Goal: Task Accomplishment & Management: Use online tool/utility

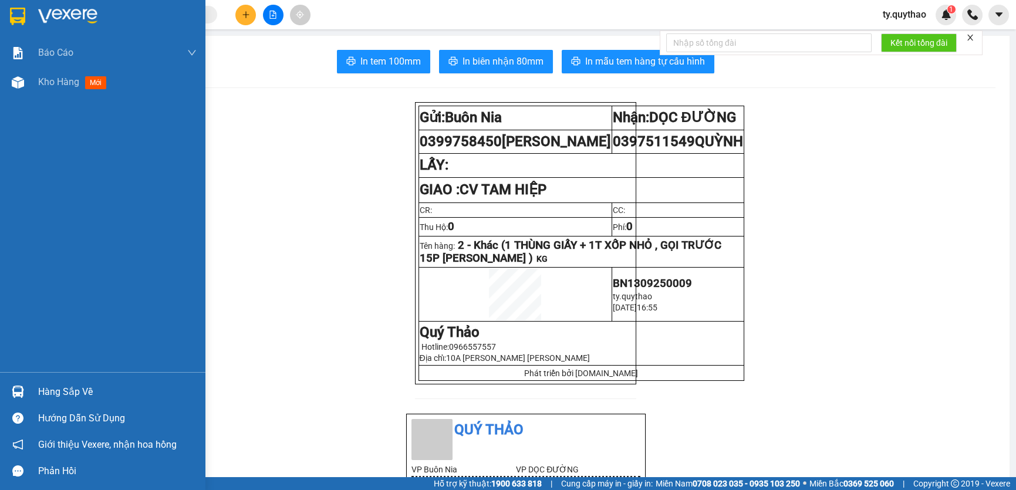
click at [25, 78] on div at bounding box center [18, 82] width 21 height 21
drag, startPoint x: 0, startPoint y: 0, endPoint x: 25, endPoint y: 78, distance: 81.9
click at [25, 78] on div at bounding box center [18, 82] width 21 height 21
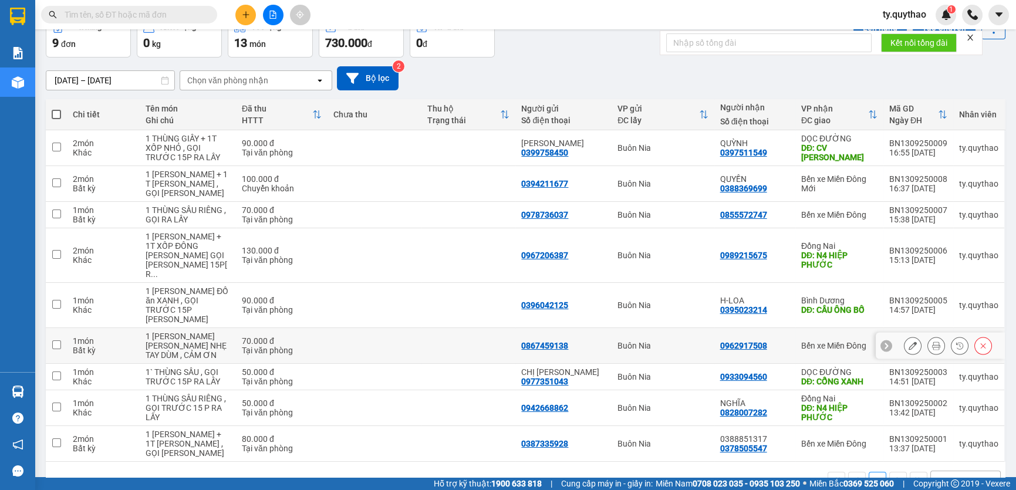
scroll to position [70, 0]
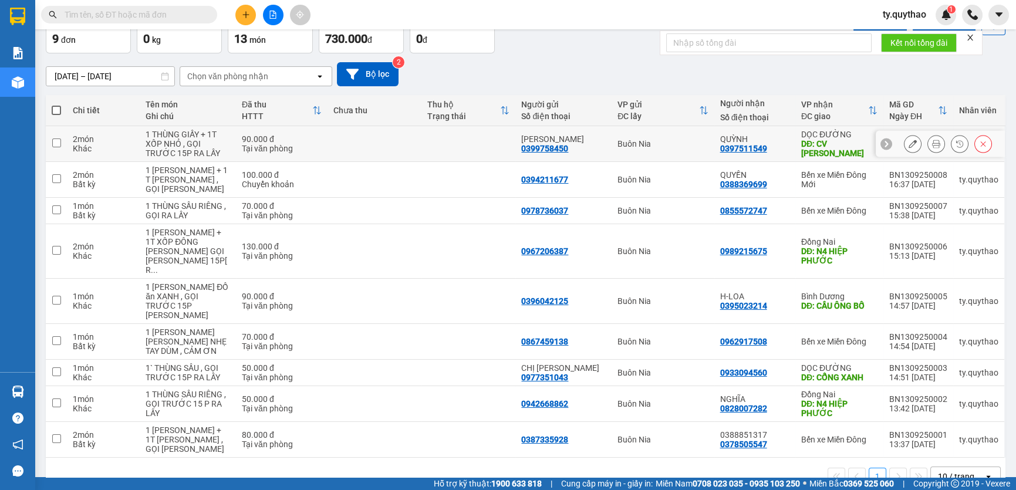
click at [59, 140] on input "checkbox" at bounding box center [56, 143] width 9 height 9
checkbox input "true"
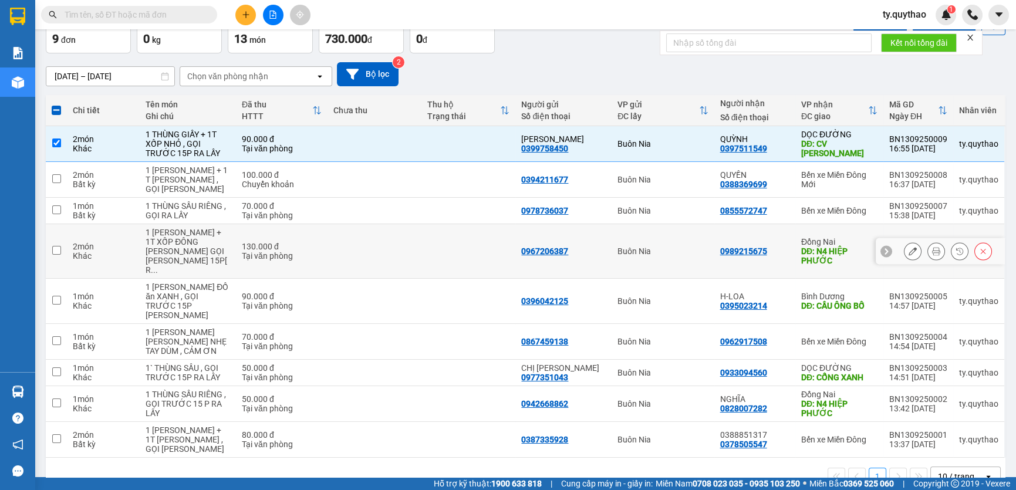
click at [56, 246] on input "checkbox" at bounding box center [56, 250] width 9 height 9
checkbox input "true"
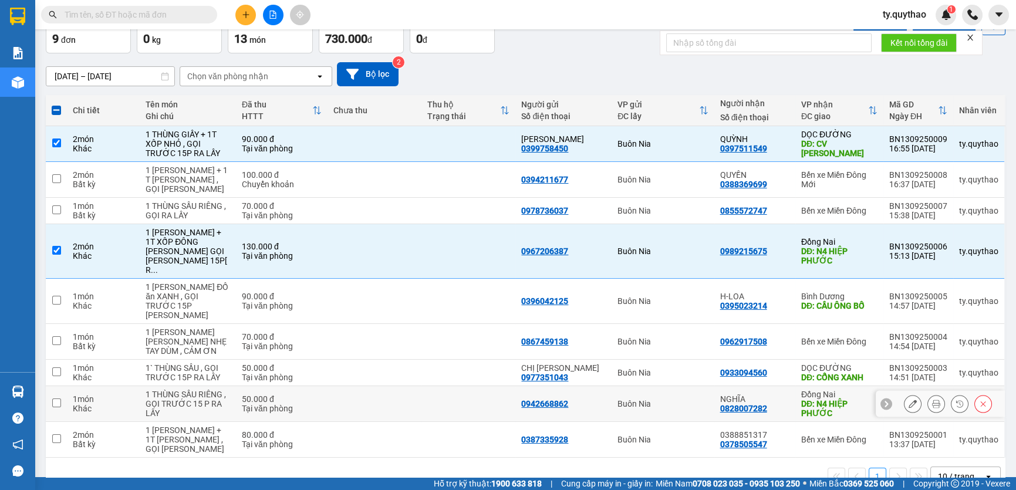
click at [48, 386] on td at bounding box center [56, 404] width 21 height 36
checkbox input "true"
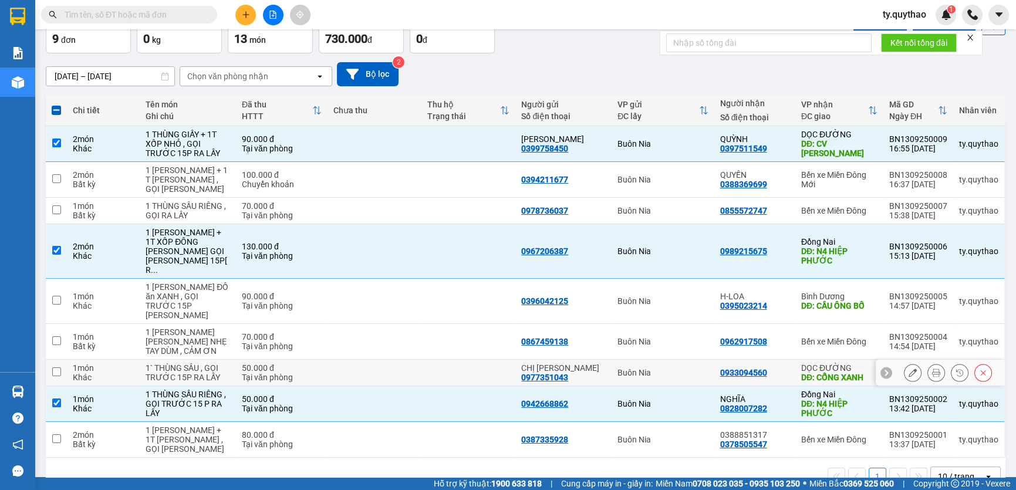
click at [58, 367] on input "checkbox" at bounding box center [56, 371] width 9 height 9
click at [61, 360] on td at bounding box center [56, 373] width 21 height 26
checkbox input "true"
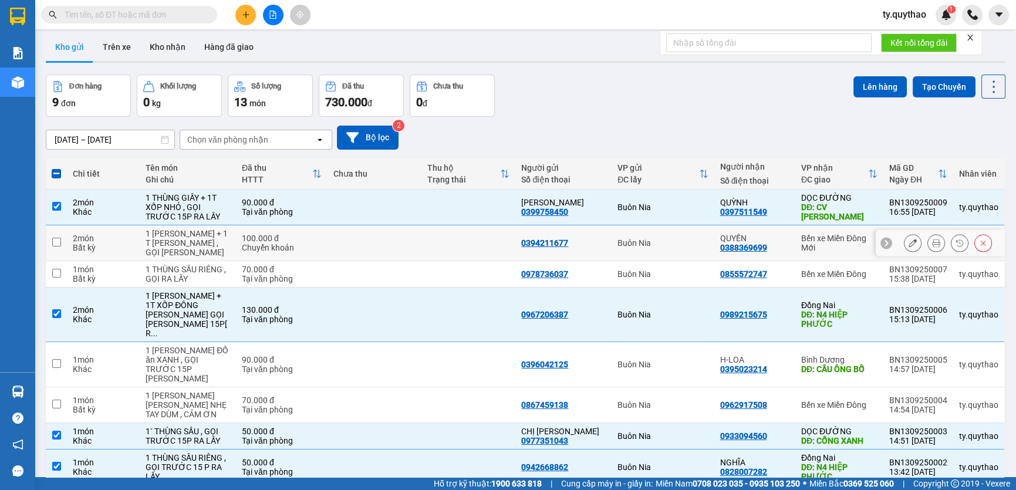
scroll to position [0, 0]
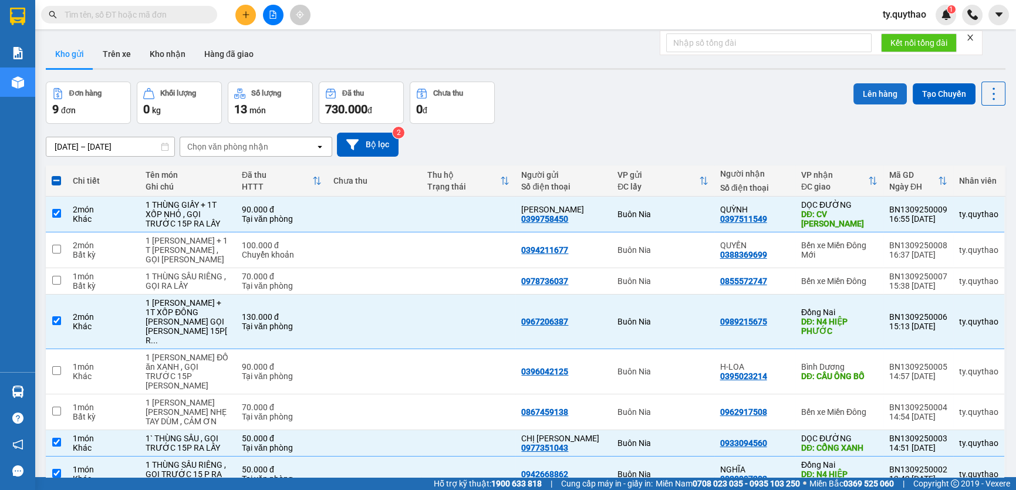
click at [876, 90] on button "Lên hàng" at bounding box center [879, 93] width 53 height 21
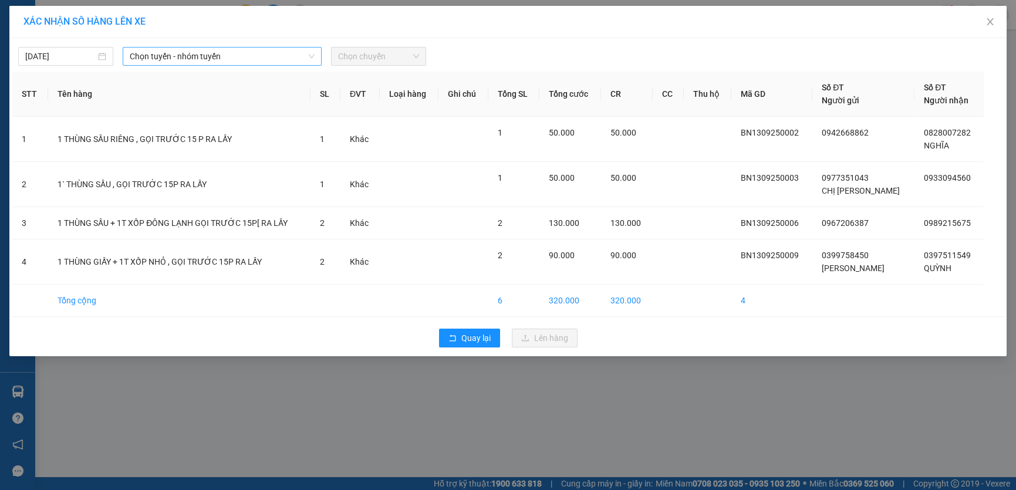
click at [167, 59] on span "Chọn tuyến - nhóm tuyến" at bounding box center [222, 57] width 185 height 18
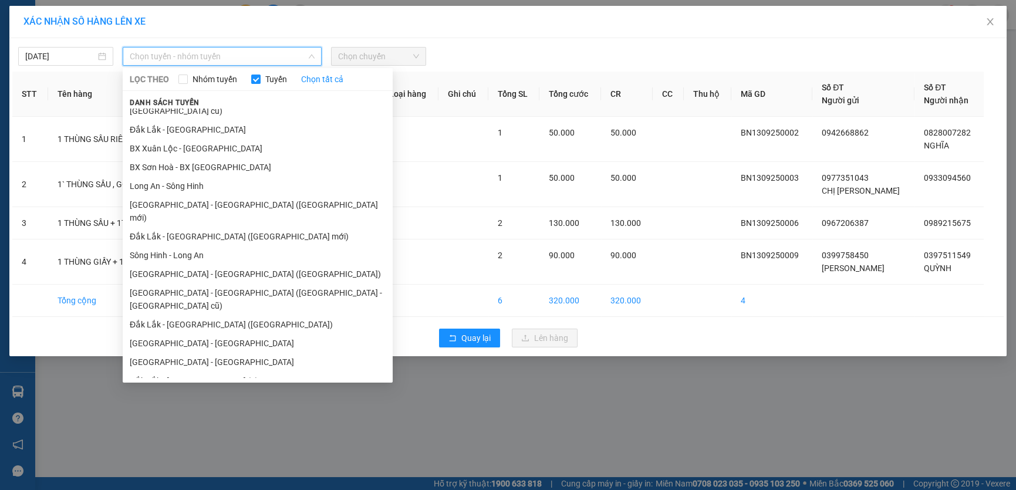
scroll to position [31, 0]
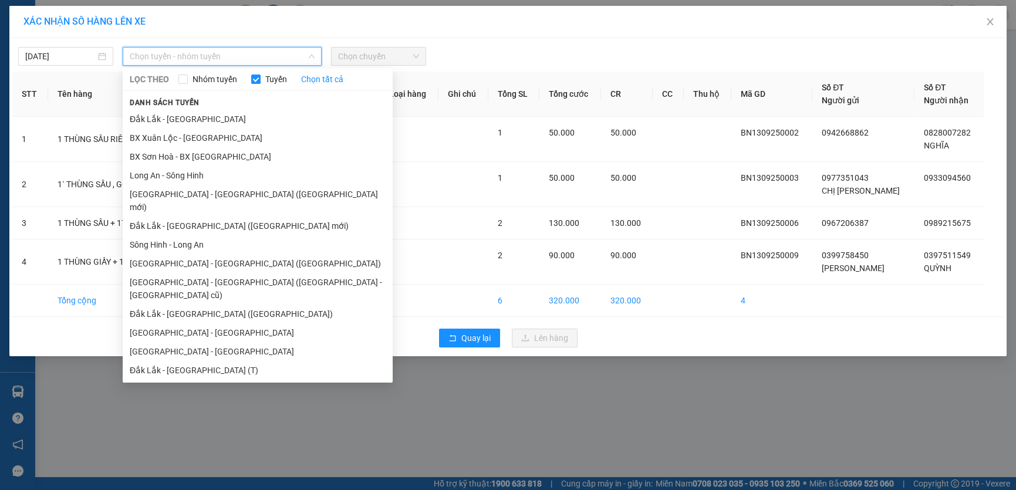
click at [249, 398] on li "Đắk Lắk - [GEOGRAPHIC_DATA]" at bounding box center [258, 407] width 270 height 19
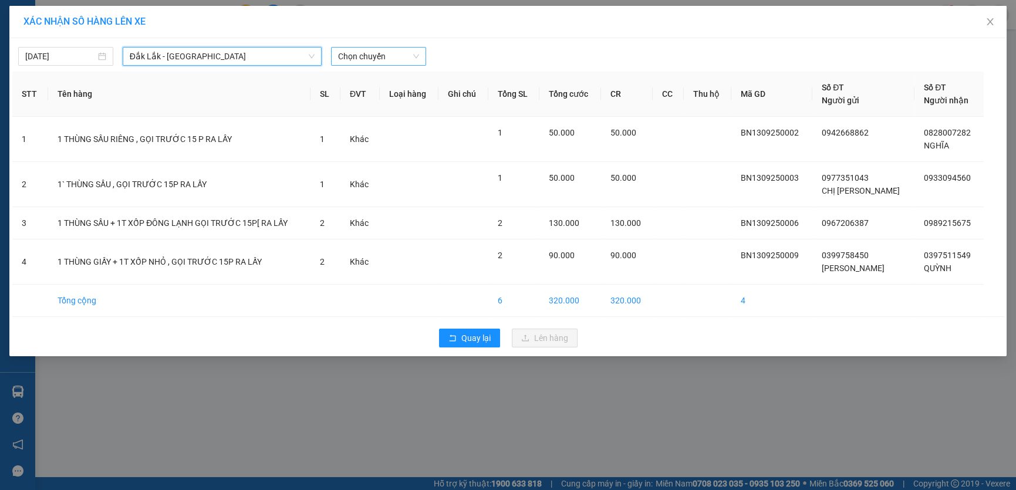
click at [376, 55] on span "Chọn chuyến" at bounding box center [378, 57] width 81 height 18
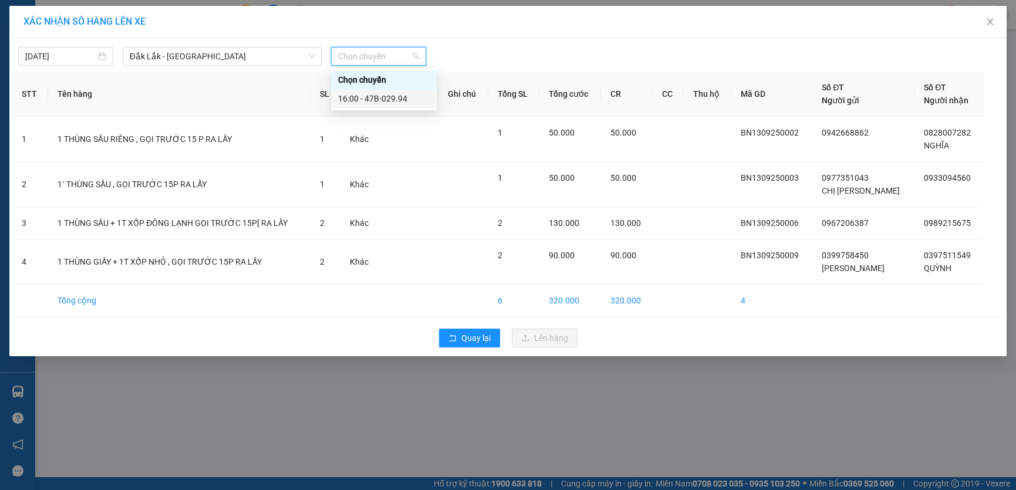
click at [387, 96] on div "16:00 - 47B-029.94" at bounding box center [384, 98] width 92 height 13
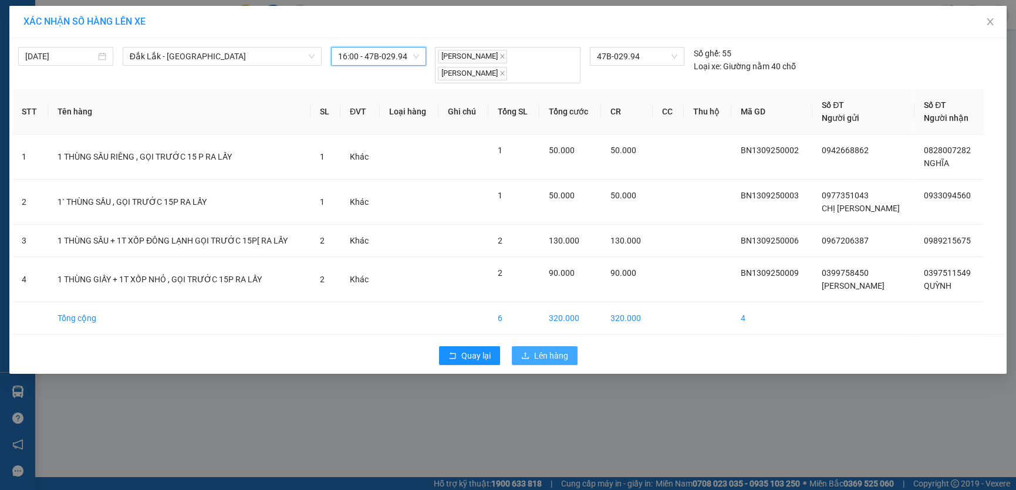
click at [539, 352] on span "Lên hàng" at bounding box center [551, 355] width 34 height 13
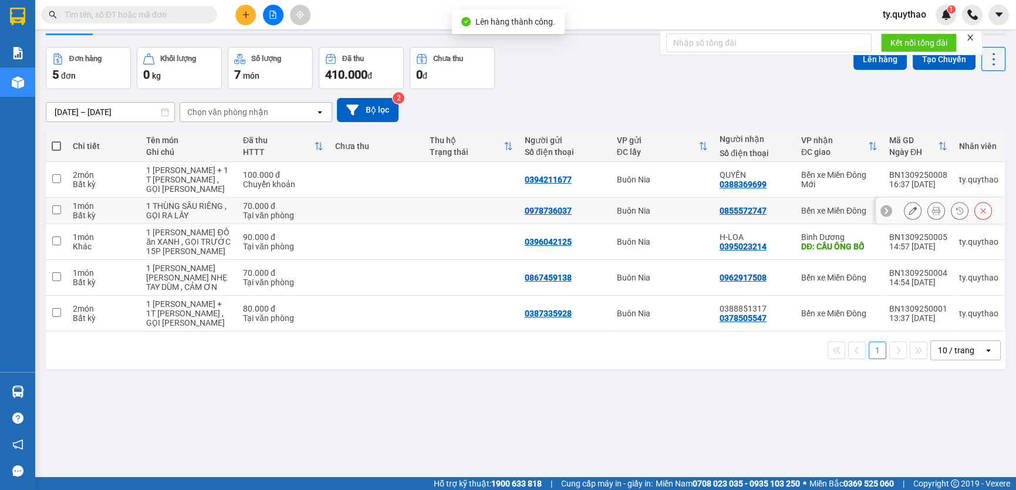
scroll to position [53, 0]
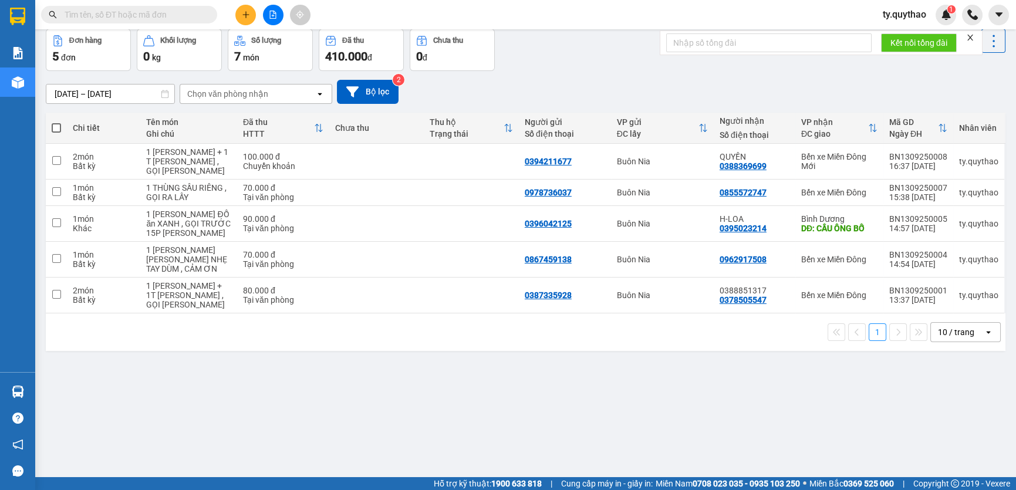
click at [57, 129] on span at bounding box center [56, 127] width 9 height 9
click at [56, 122] on input "checkbox" at bounding box center [56, 122] width 0 height 0
checkbox input "true"
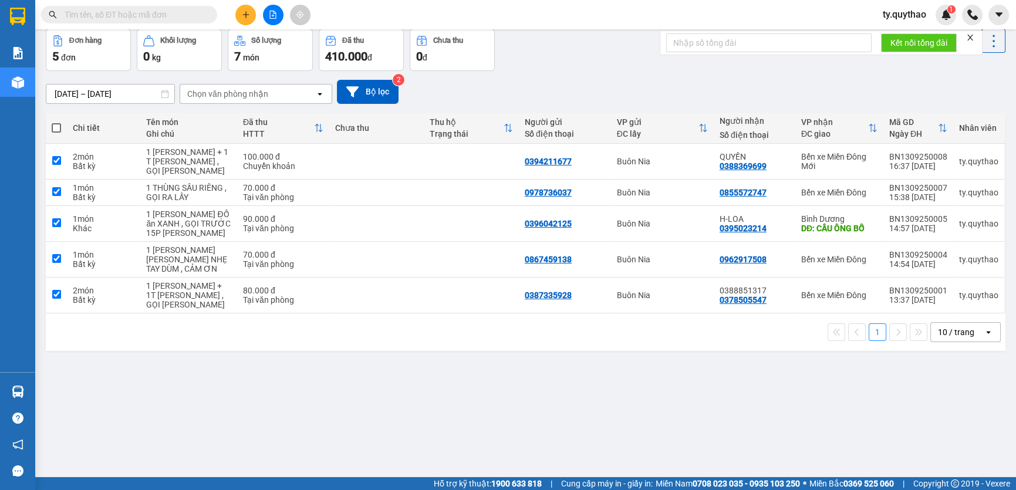
checkbox input "true"
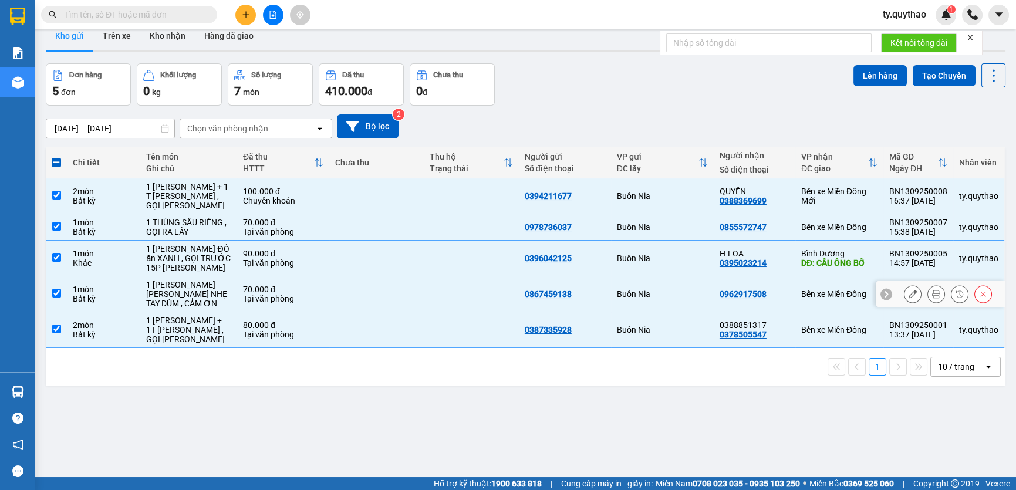
scroll to position [0, 0]
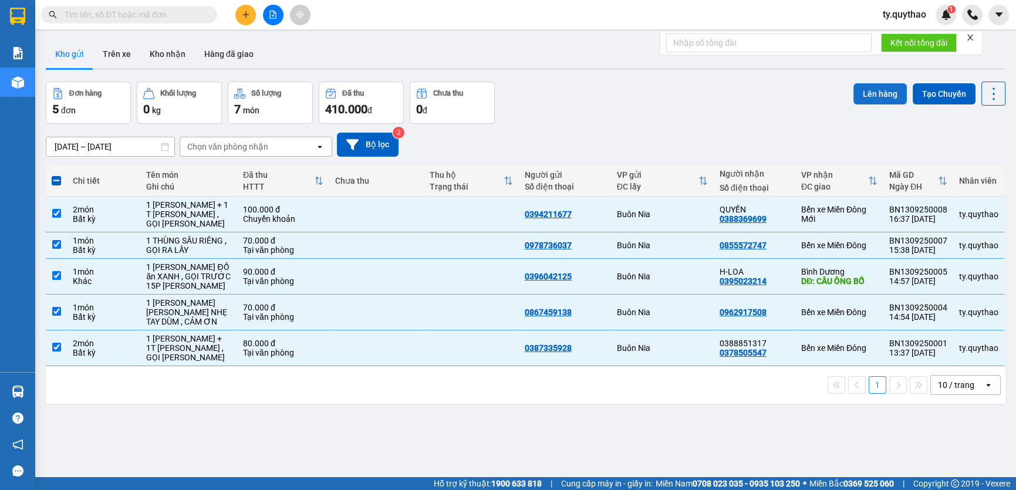
click at [876, 85] on button "Lên hàng" at bounding box center [879, 93] width 53 height 21
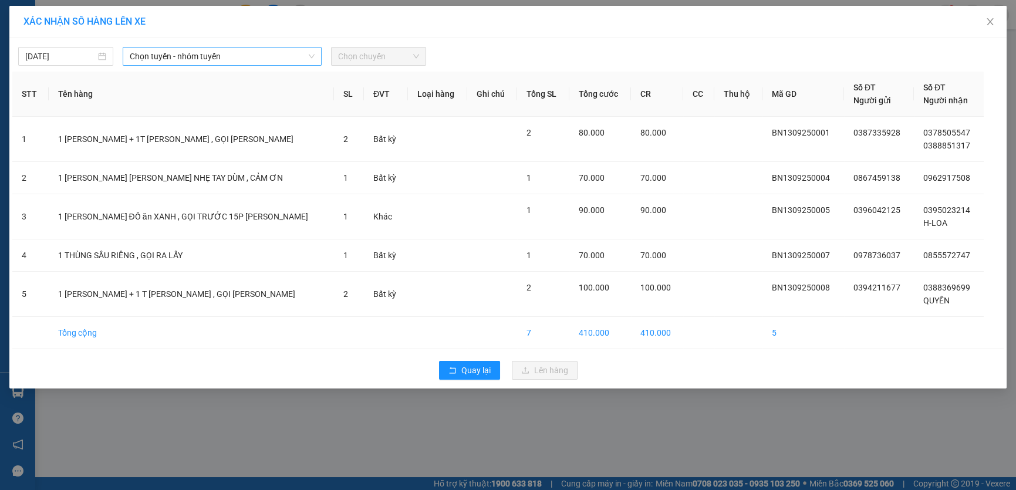
click at [235, 57] on span "Chọn tuyến - nhóm tuyến" at bounding box center [222, 57] width 185 height 18
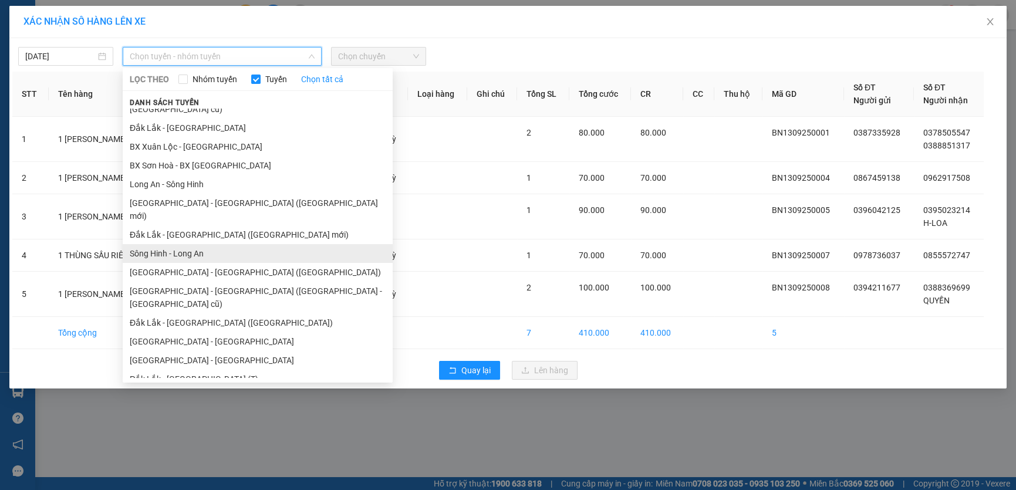
scroll to position [31, 0]
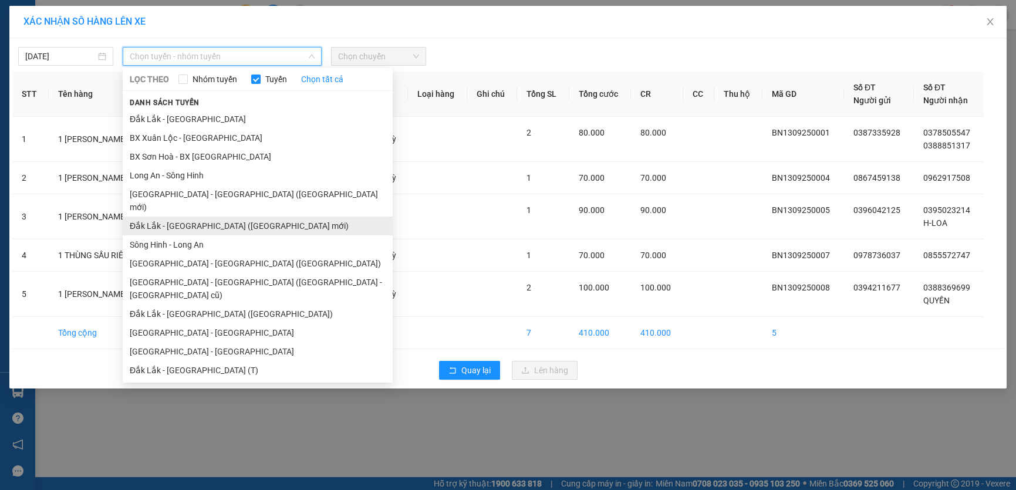
click at [258, 217] on li "Đắk Lắk - [GEOGRAPHIC_DATA] ([GEOGRAPHIC_DATA] mới)" at bounding box center [258, 226] width 270 height 19
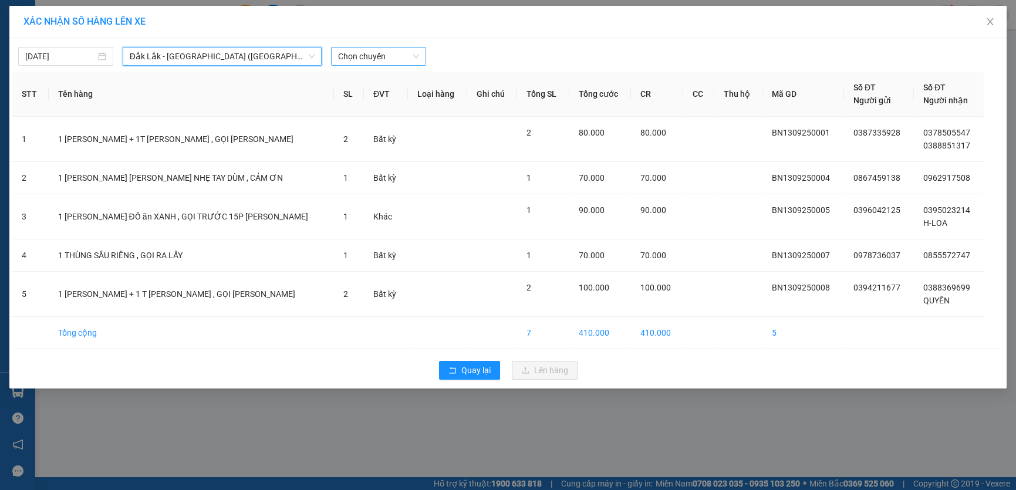
click at [379, 55] on span "Chọn chuyến" at bounding box center [378, 57] width 81 height 18
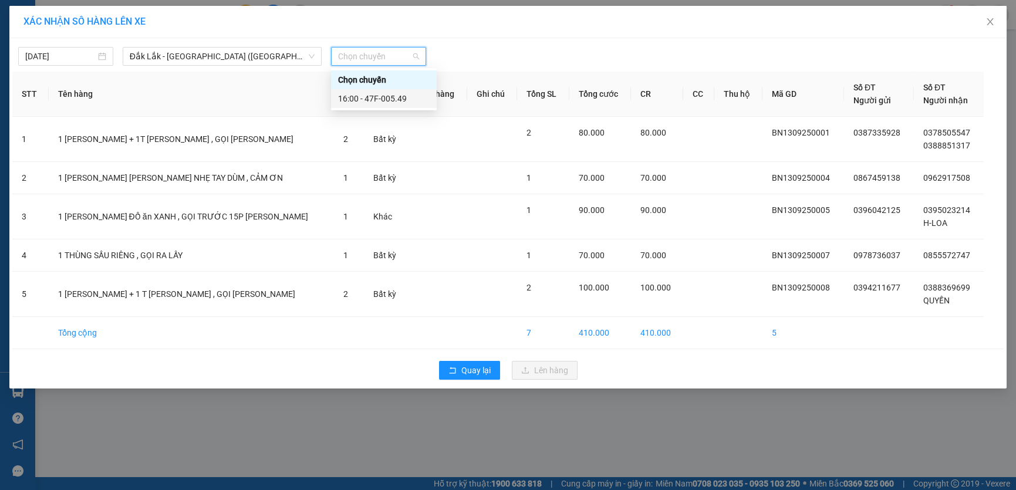
click at [393, 97] on div "16:00 - 47F-005.49" at bounding box center [384, 98] width 92 height 13
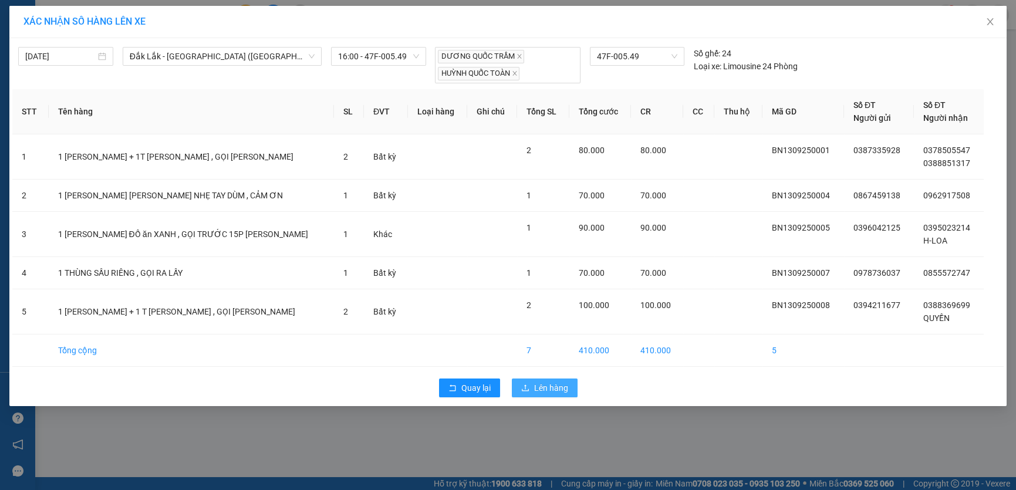
click at [564, 392] on span "Lên hàng" at bounding box center [551, 387] width 34 height 13
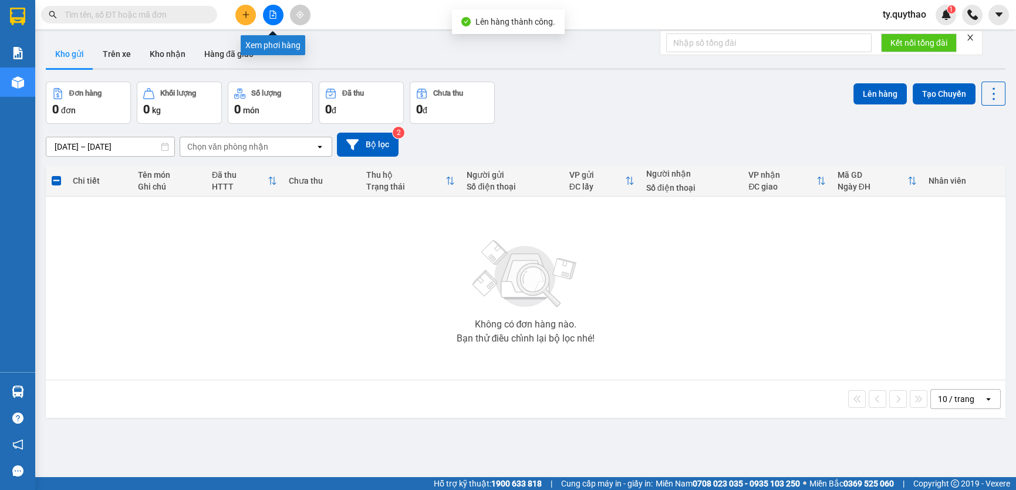
click at [272, 16] on icon "file-add" at bounding box center [273, 15] width 8 height 8
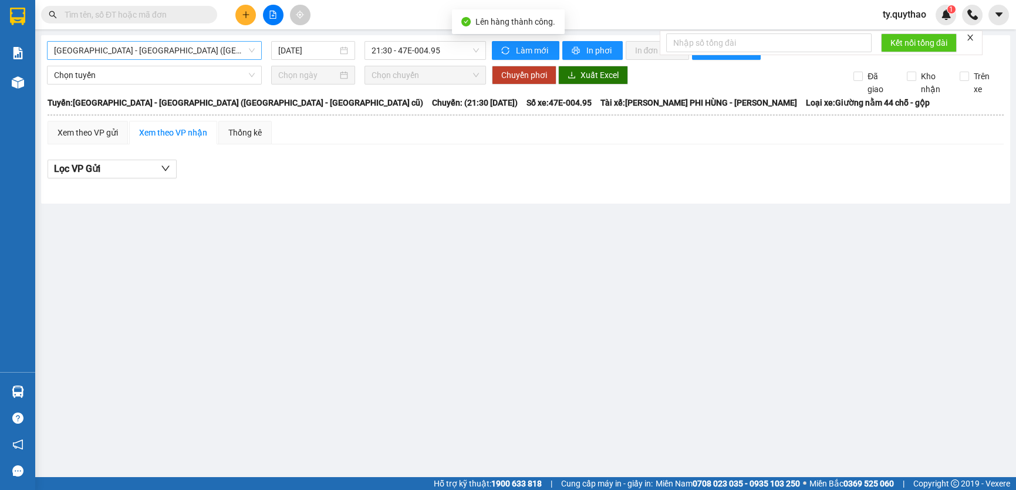
click at [179, 55] on span "[GEOGRAPHIC_DATA] - [GEOGRAPHIC_DATA] ([GEOGRAPHIC_DATA] - [GEOGRAPHIC_DATA] cũ)" at bounding box center [154, 51] width 201 height 18
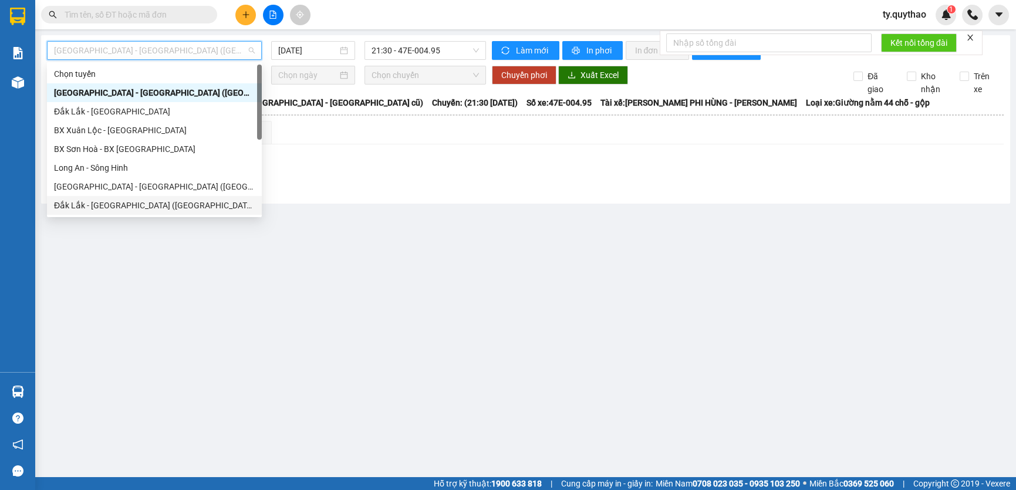
click at [191, 205] on div "Đắk Lắk - [GEOGRAPHIC_DATA] ([GEOGRAPHIC_DATA] mới)" at bounding box center [154, 205] width 201 height 13
click at [191, 205] on main "[GEOGRAPHIC_DATA] - [GEOGRAPHIC_DATA] ([GEOGRAPHIC_DATA] - [GEOGRAPHIC_DATA] cũ…" at bounding box center [508, 238] width 1016 height 477
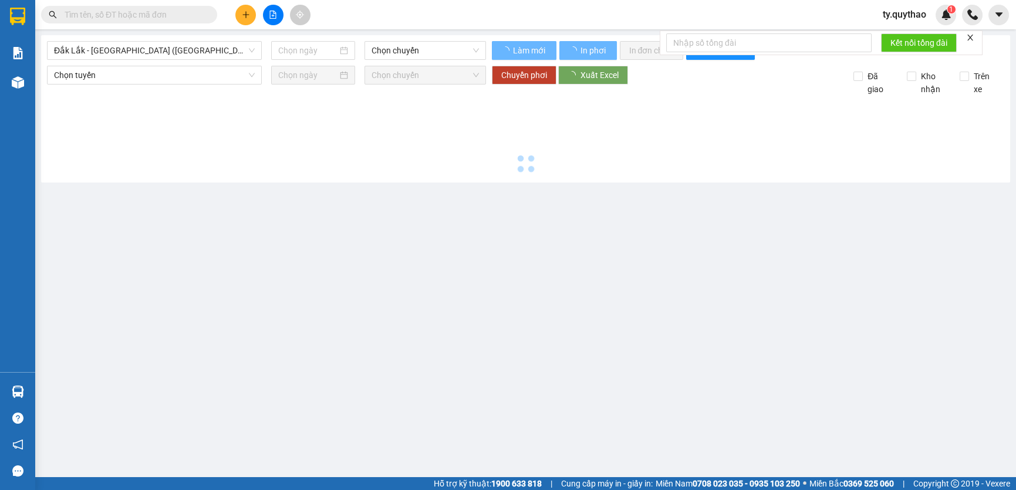
type input "[DATE]"
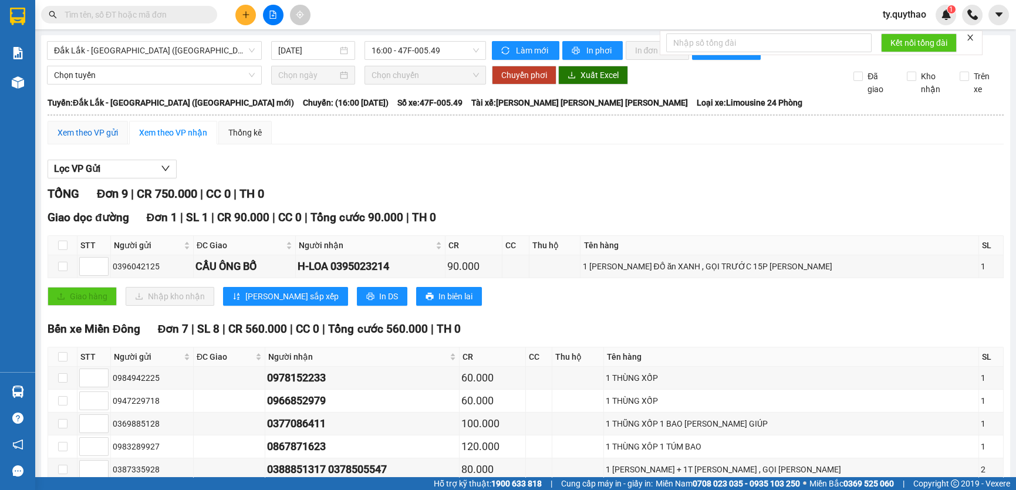
click at [83, 129] on div "Xem theo VP gửi" at bounding box center [88, 132] width 60 height 13
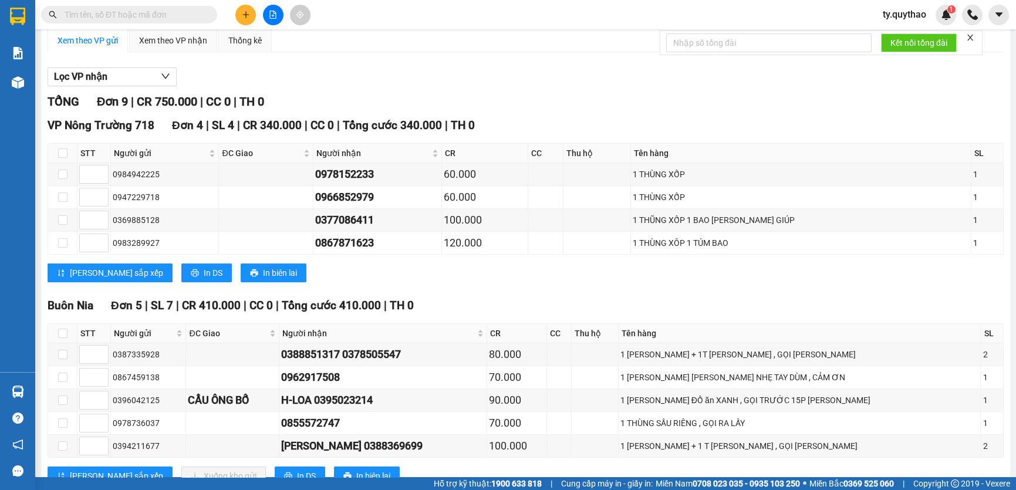
scroll to position [131, 0]
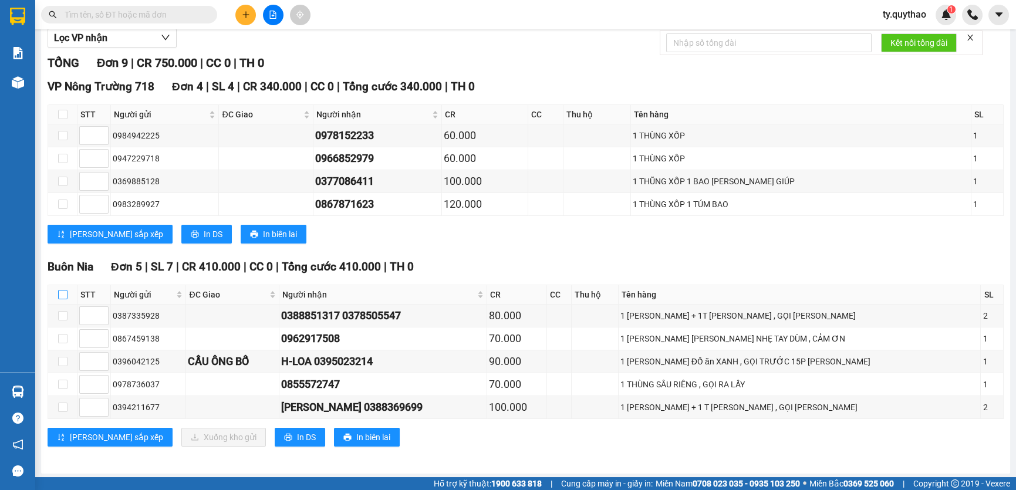
click at [63, 298] on input "checkbox" at bounding box center [62, 294] width 9 height 9
checkbox input "false"
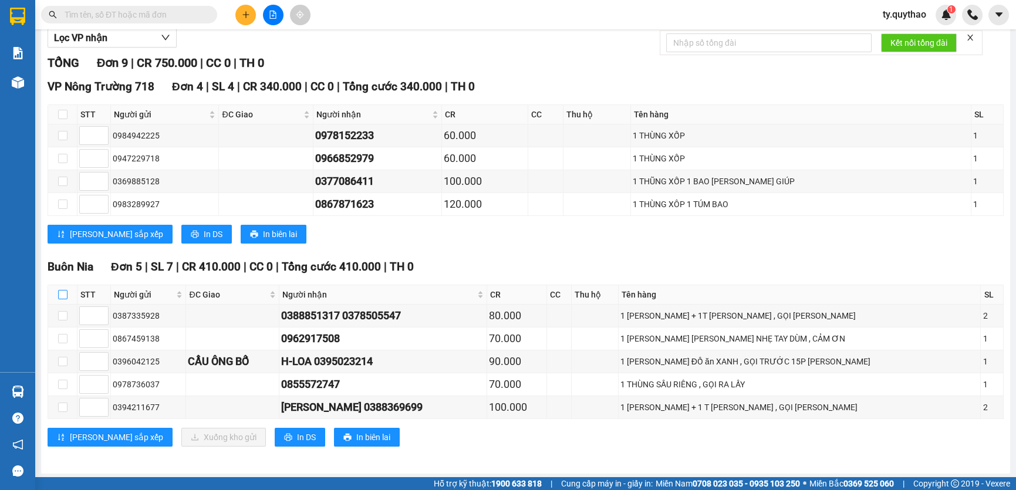
checkbox input "false"
click at [63, 293] on input "checkbox" at bounding box center [62, 294] width 9 height 9
checkbox input "true"
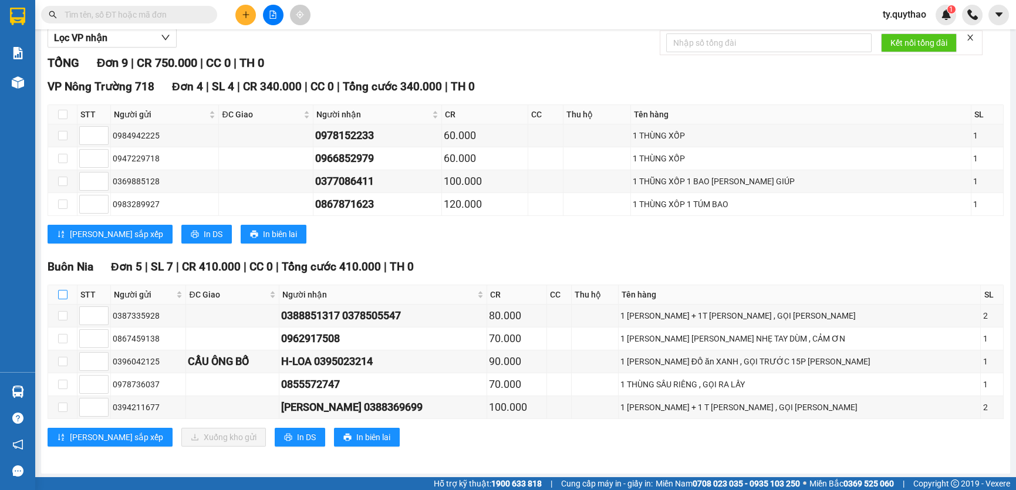
checkbox input "true"
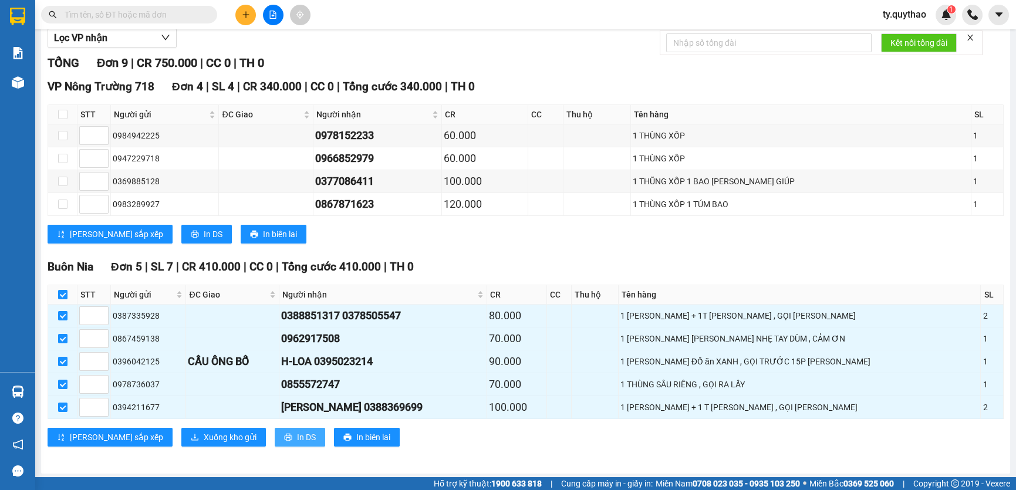
click at [275, 437] on button "In DS" at bounding box center [300, 437] width 50 height 19
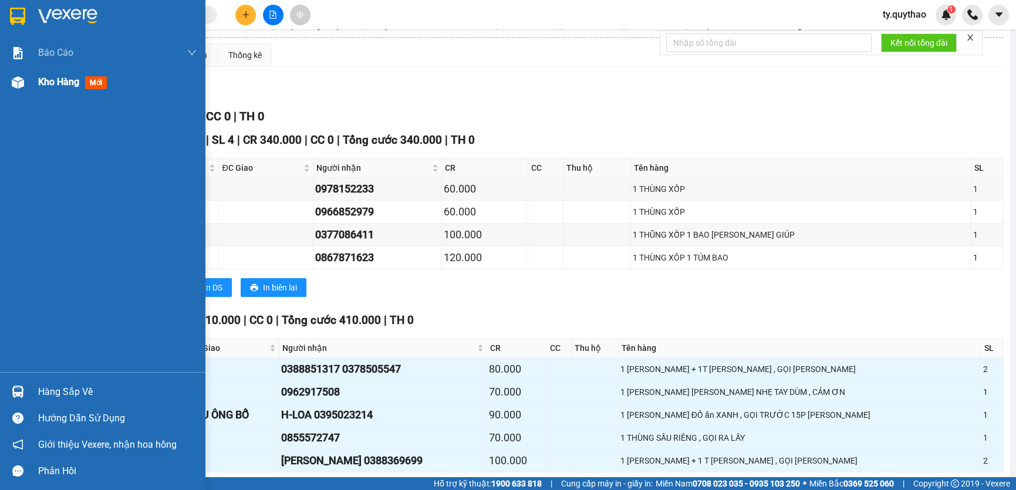
click at [23, 80] on div at bounding box center [18, 82] width 21 height 21
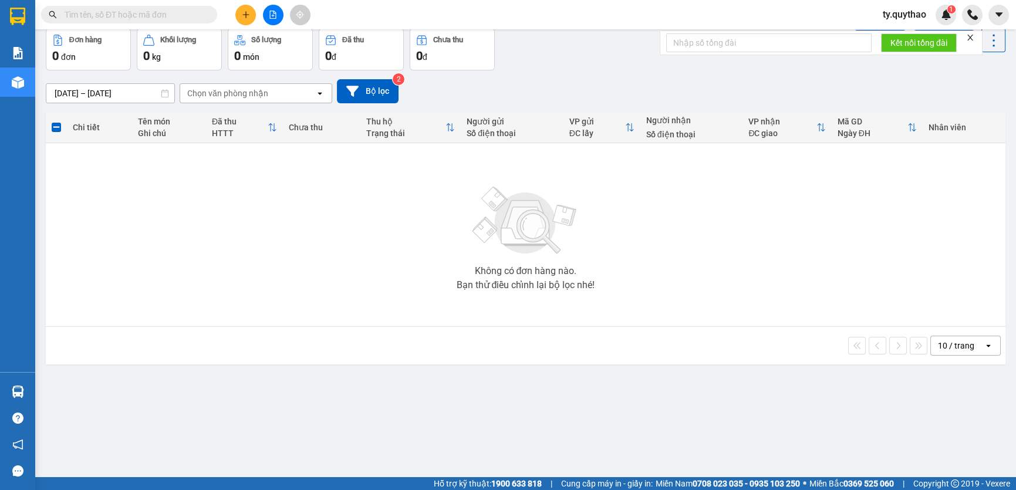
scroll to position [19, 0]
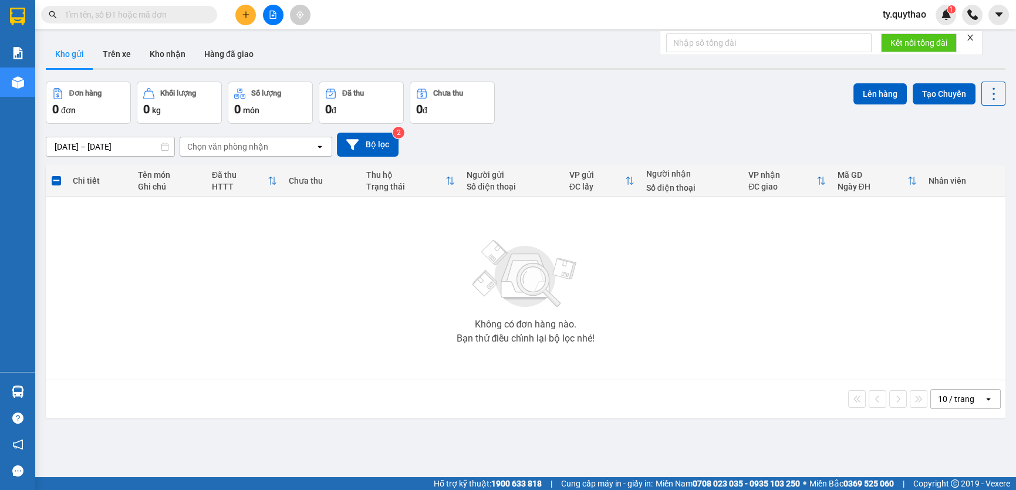
click at [281, 20] on button at bounding box center [273, 15] width 21 height 21
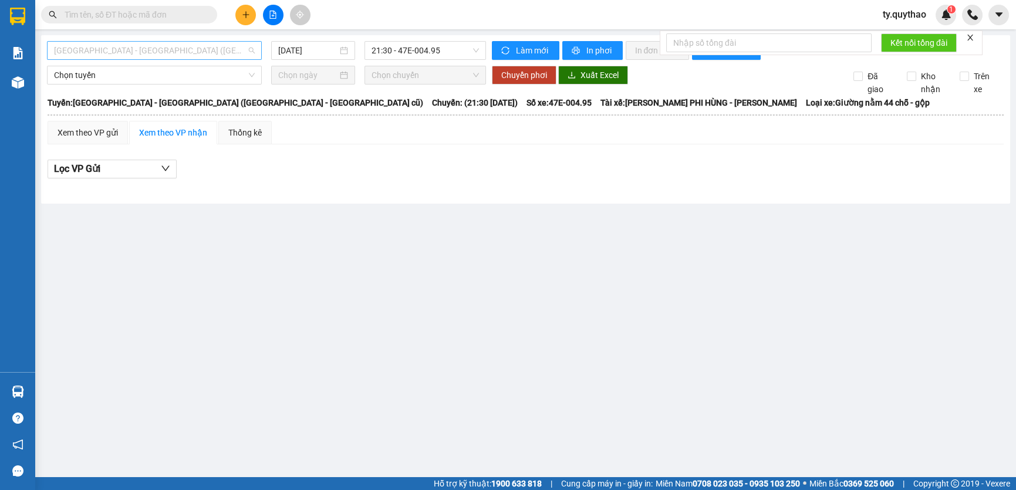
click at [229, 45] on span "[GEOGRAPHIC_DATA] - [GEOGRAPHIC_DATA] ([GEOGRAPHIC_DATA] - [GEOGRAPHIC_DATA] cũ)" at bounding box center [154, 51] width 201 height 18
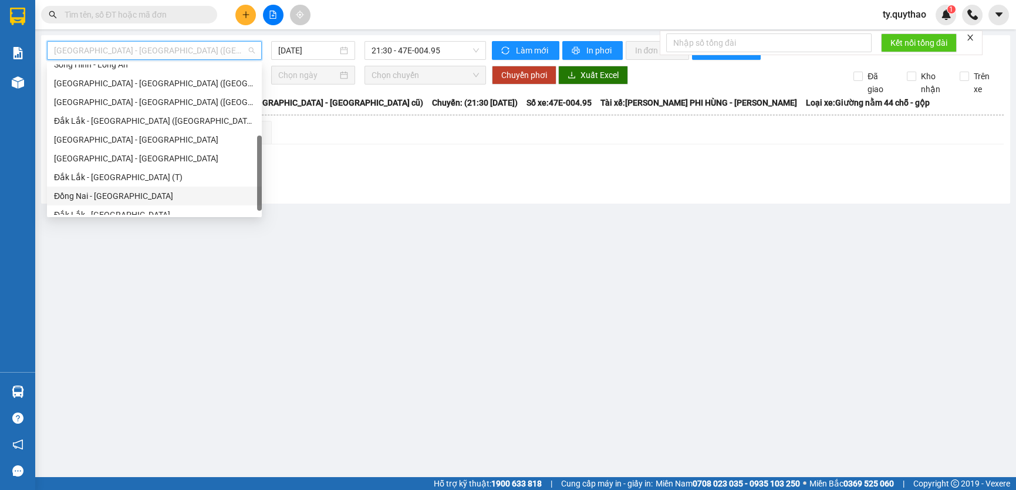
scroll to position [168, 0]
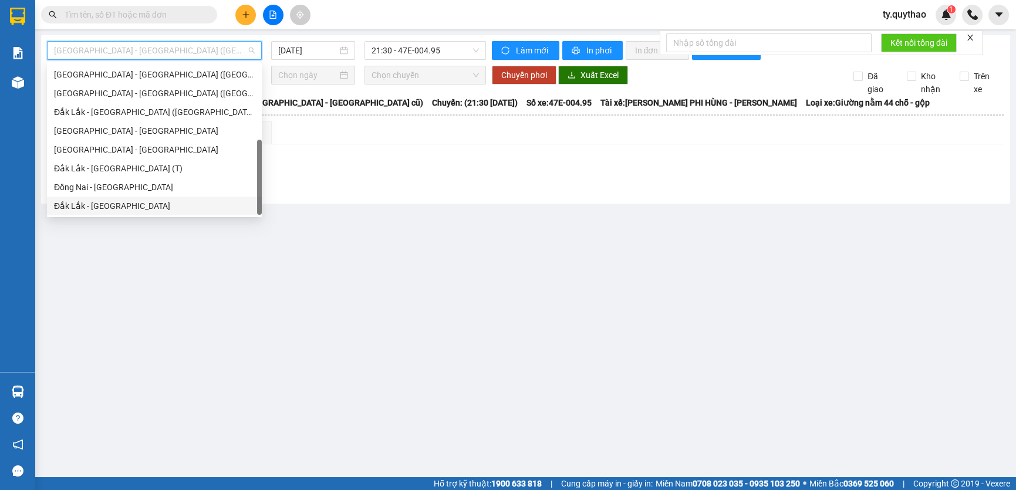
click at [194, 203] on div "Đắk Lắk - [GEOGRAPHIC_DATA]" at bounding box center [154, 206] width 201 height 13
type input "[DATE]"
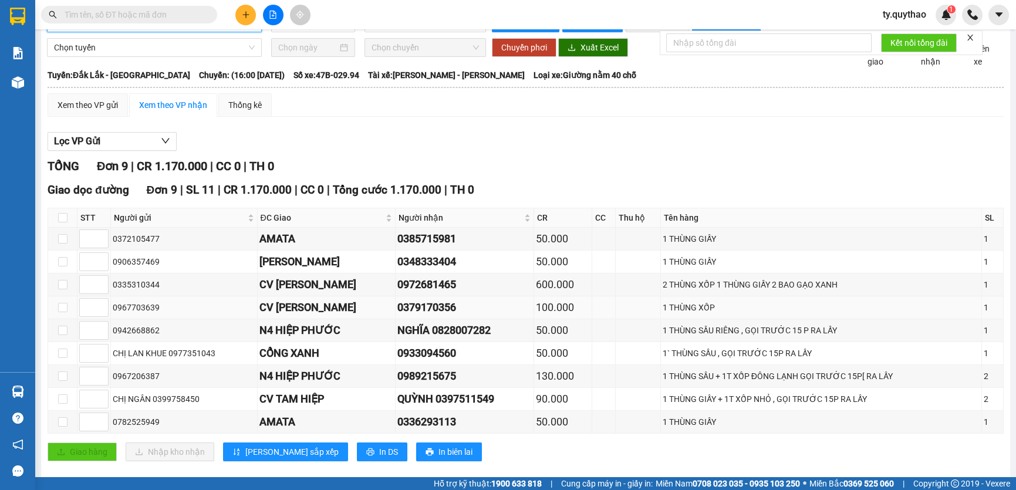
scroll to position [43, 0]
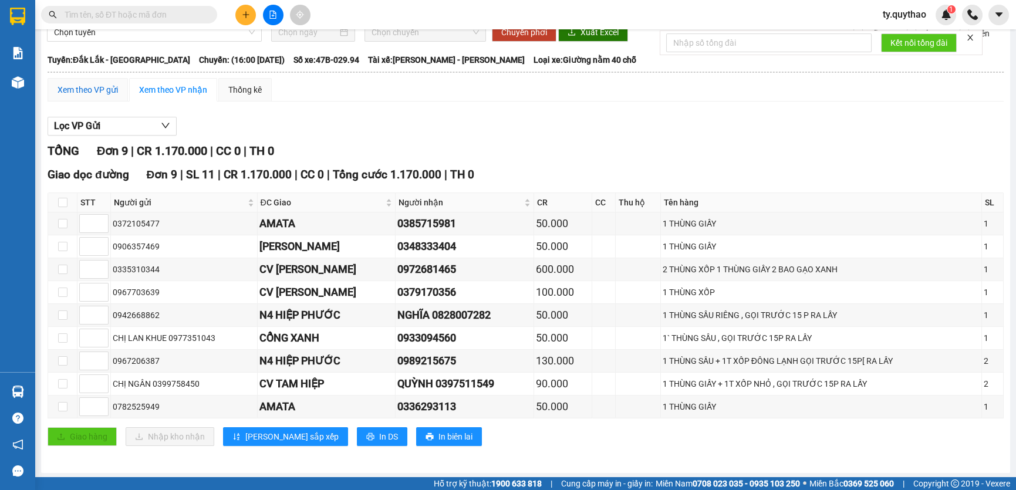
click at [109, 87] on div "Xem theo VP gửi" at bounding box center [88, 89] width 60 height 13
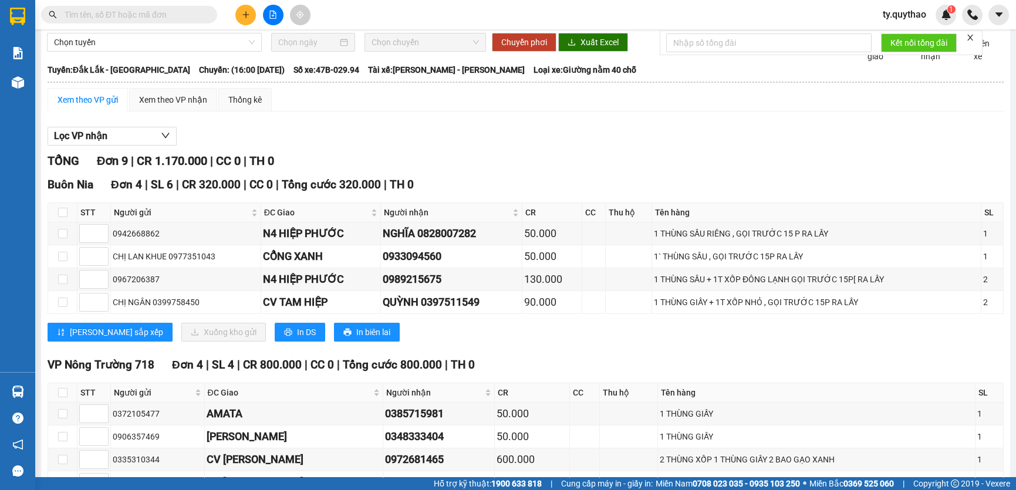
scroll to position [6, 0]
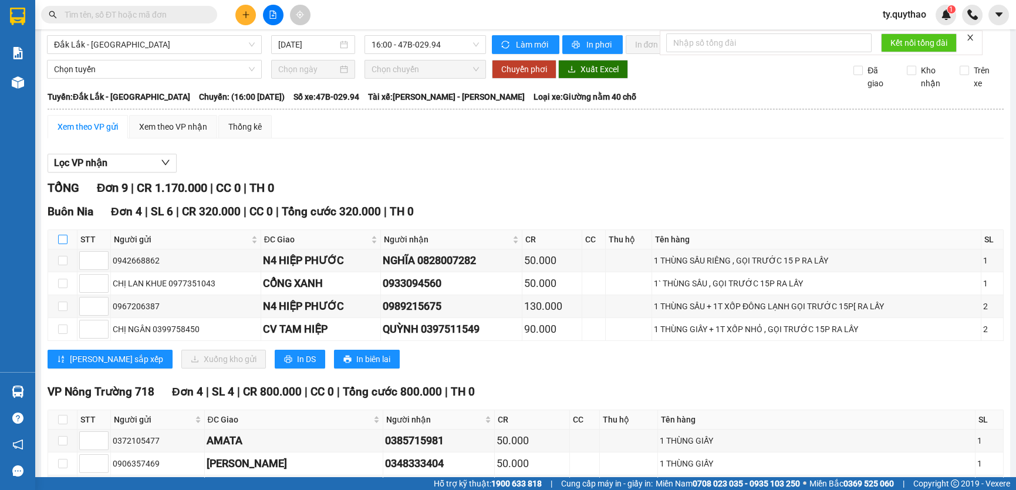
click at [60, 235] on input "checkbox" at bounding box center [62, 239] width 9 height 9
checkbox input "true"
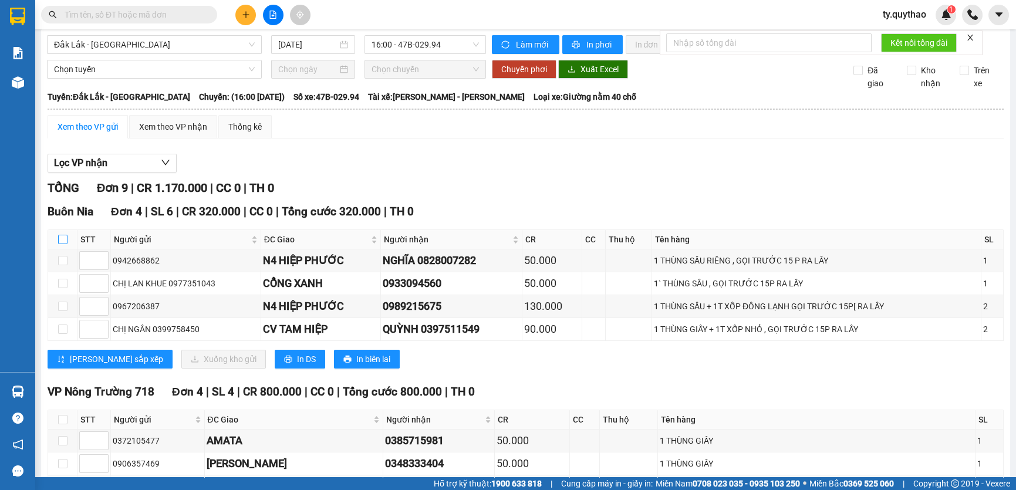
checkbox input "true"
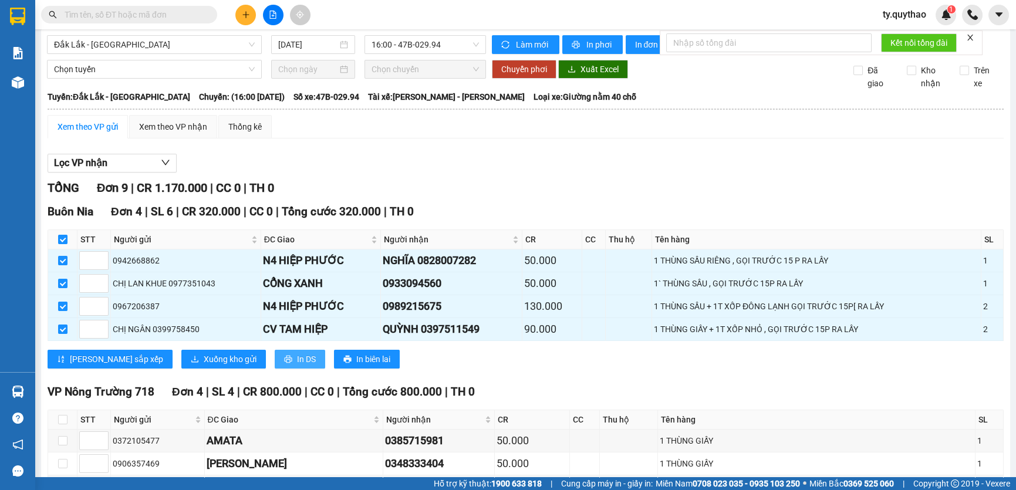
click at [297, 359] on span "In DS" at bounding box center [306, 359] width 19 height 13
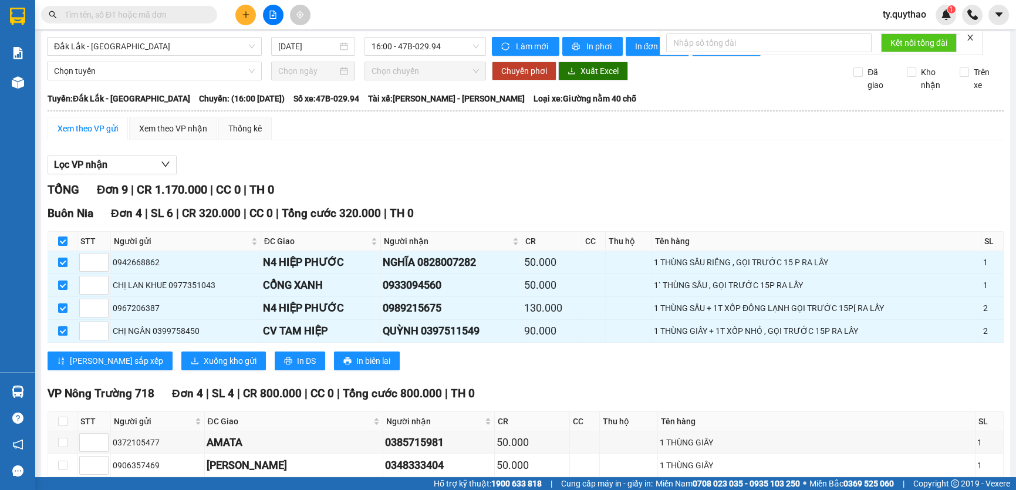
scroll to position [0, 0]
